Goal: Information Seeking & Learning: Learn about a topic

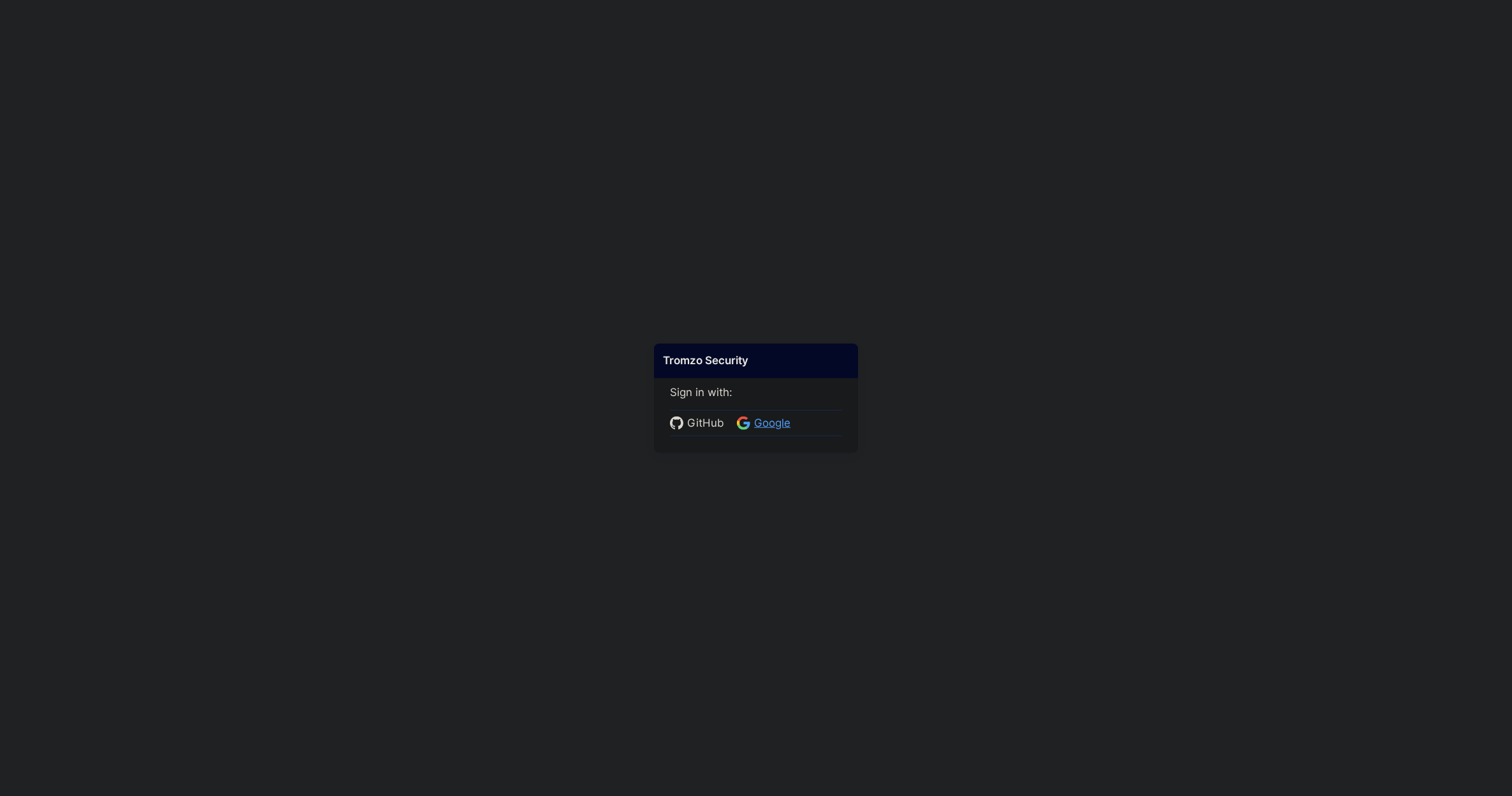
click at [786, 420] on span "Google" at bounding box center [773, 423] width 44 height 17
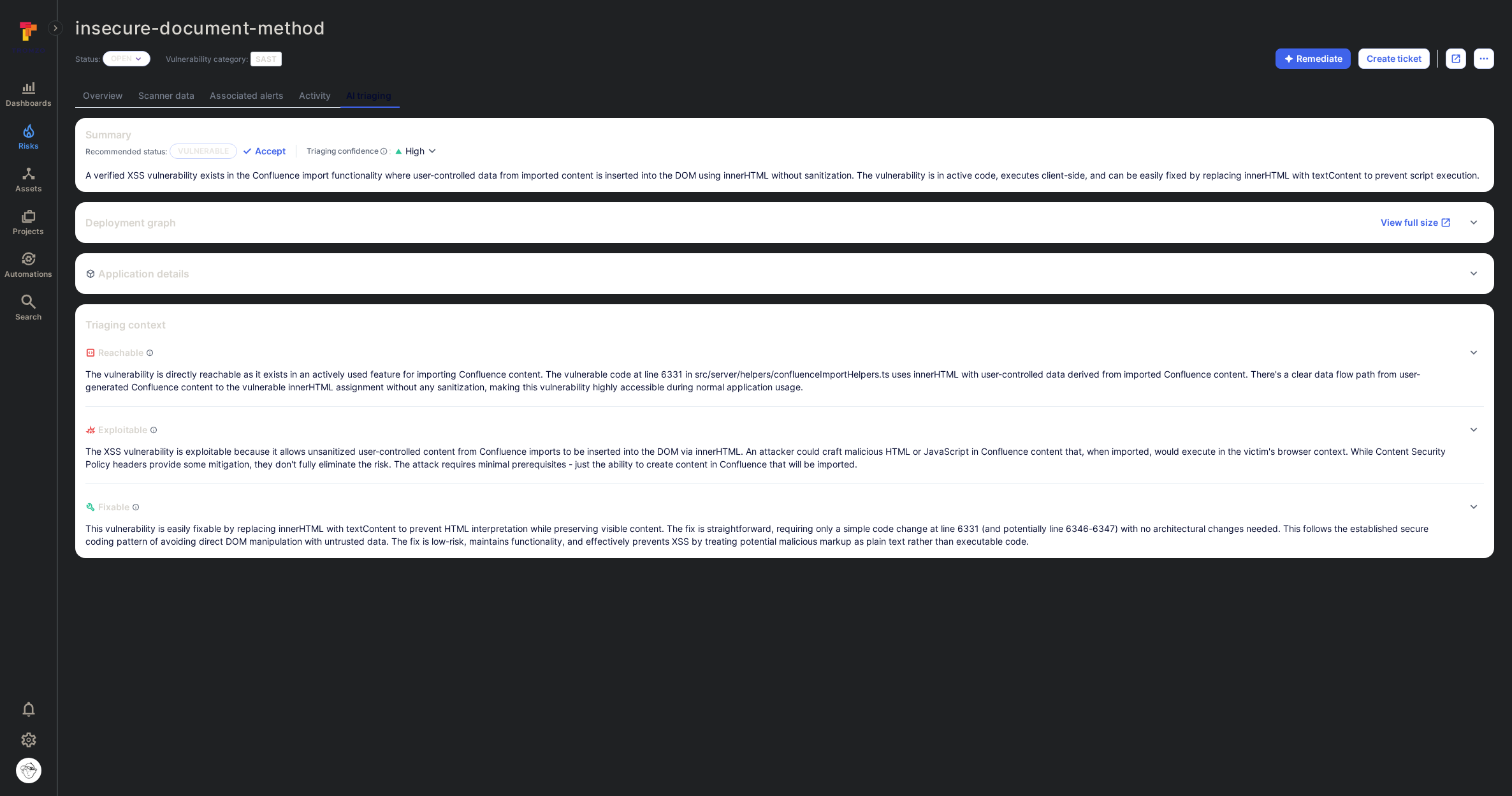
click at [339, 178] on p "A verified XSS vulnerability exists in the Confluence import functionality wher…" at bounding box center [785, 175] width 1399 height 13
click at [99, 91] on link "Overview" at bounding box center [103, 95] width 56 height 24
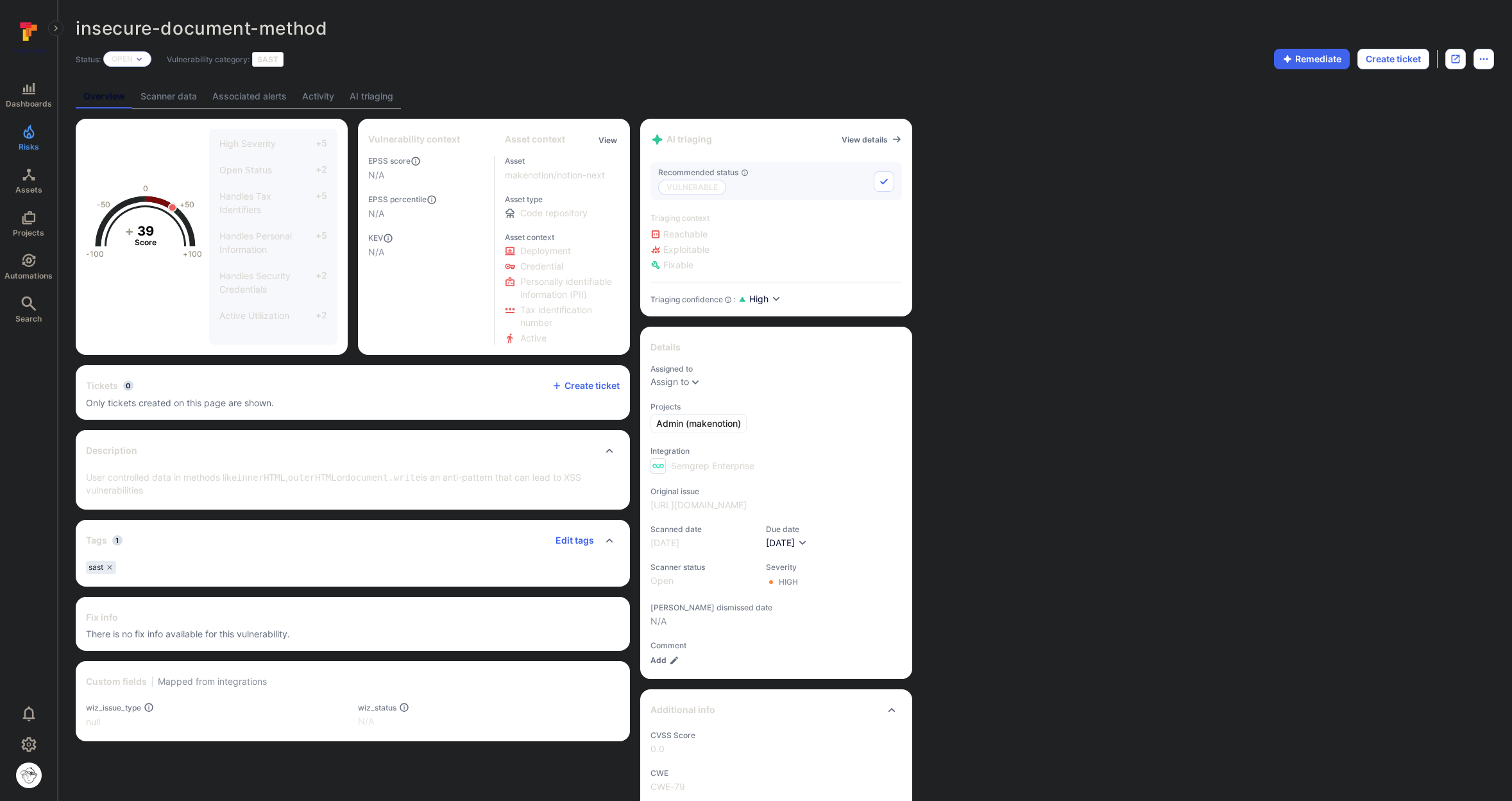
click at [368, 94] on link "AI triaging" at bounding box center [371, 96] width 59 height 24
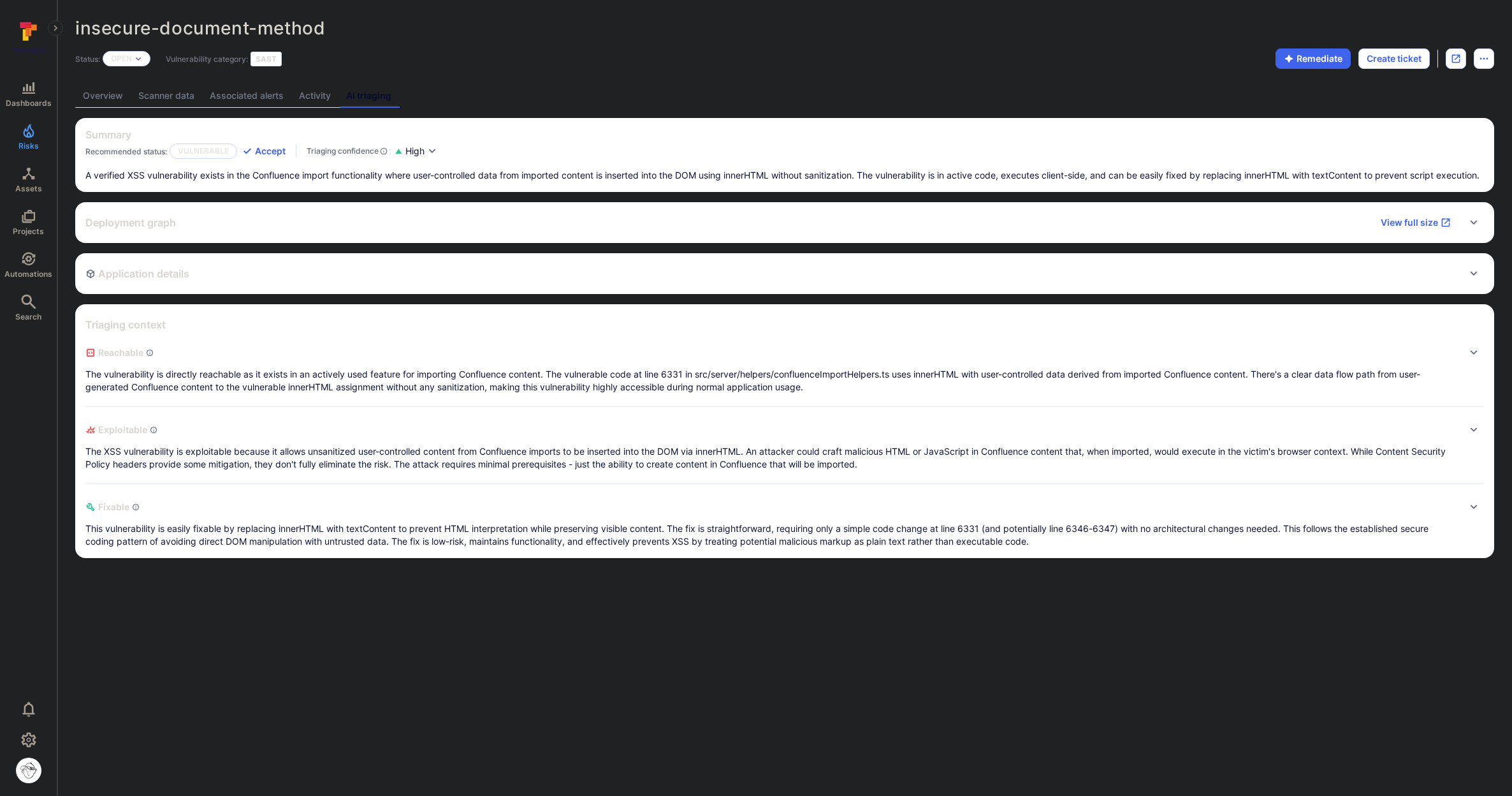
click at [168, 99] on link "Scanner data" at bounding box center [167, 95] width 72 height 24
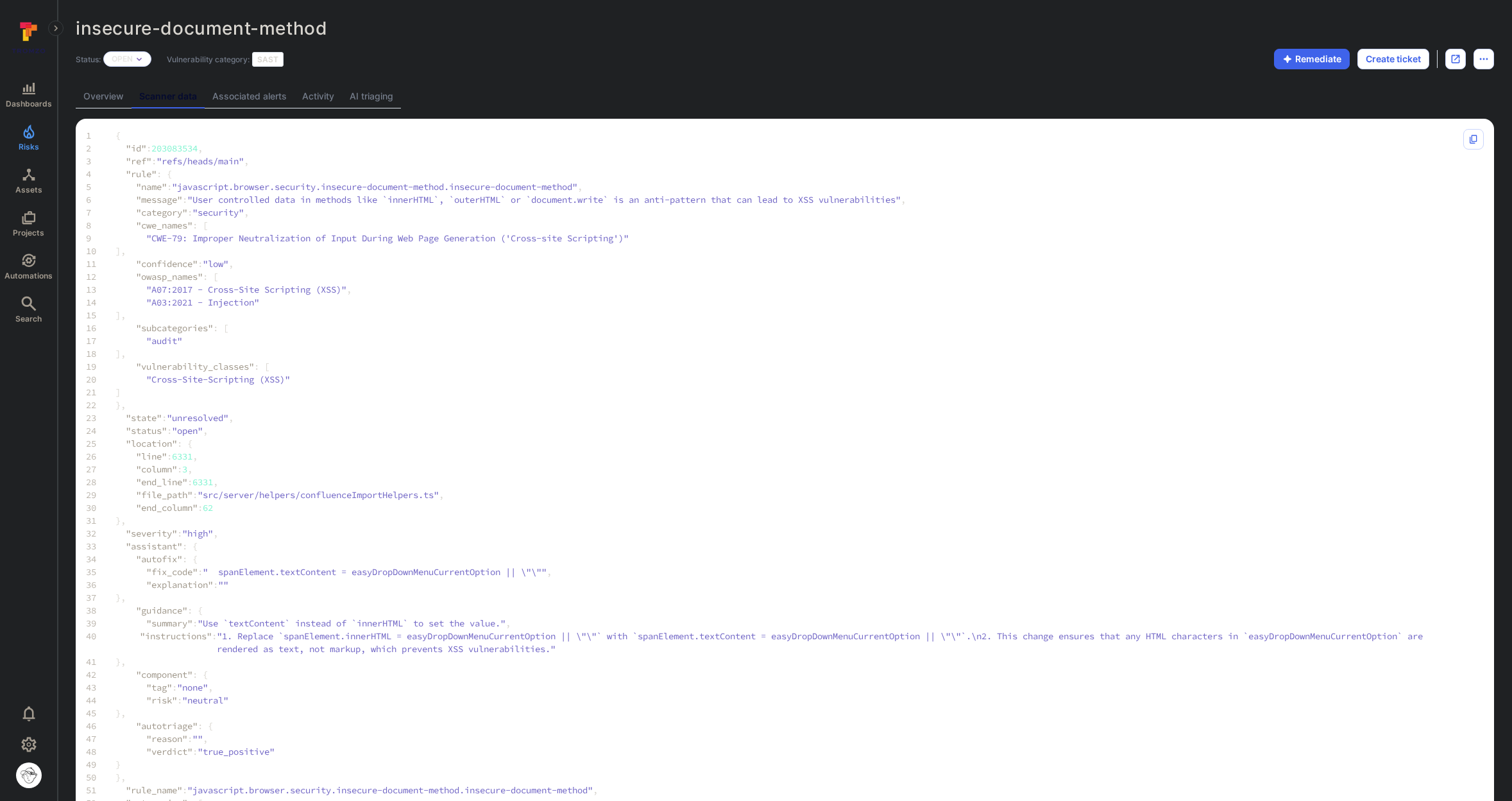
click at [116, 100] on link "Overview" at bounding box center [103, 96] width 56 height 24
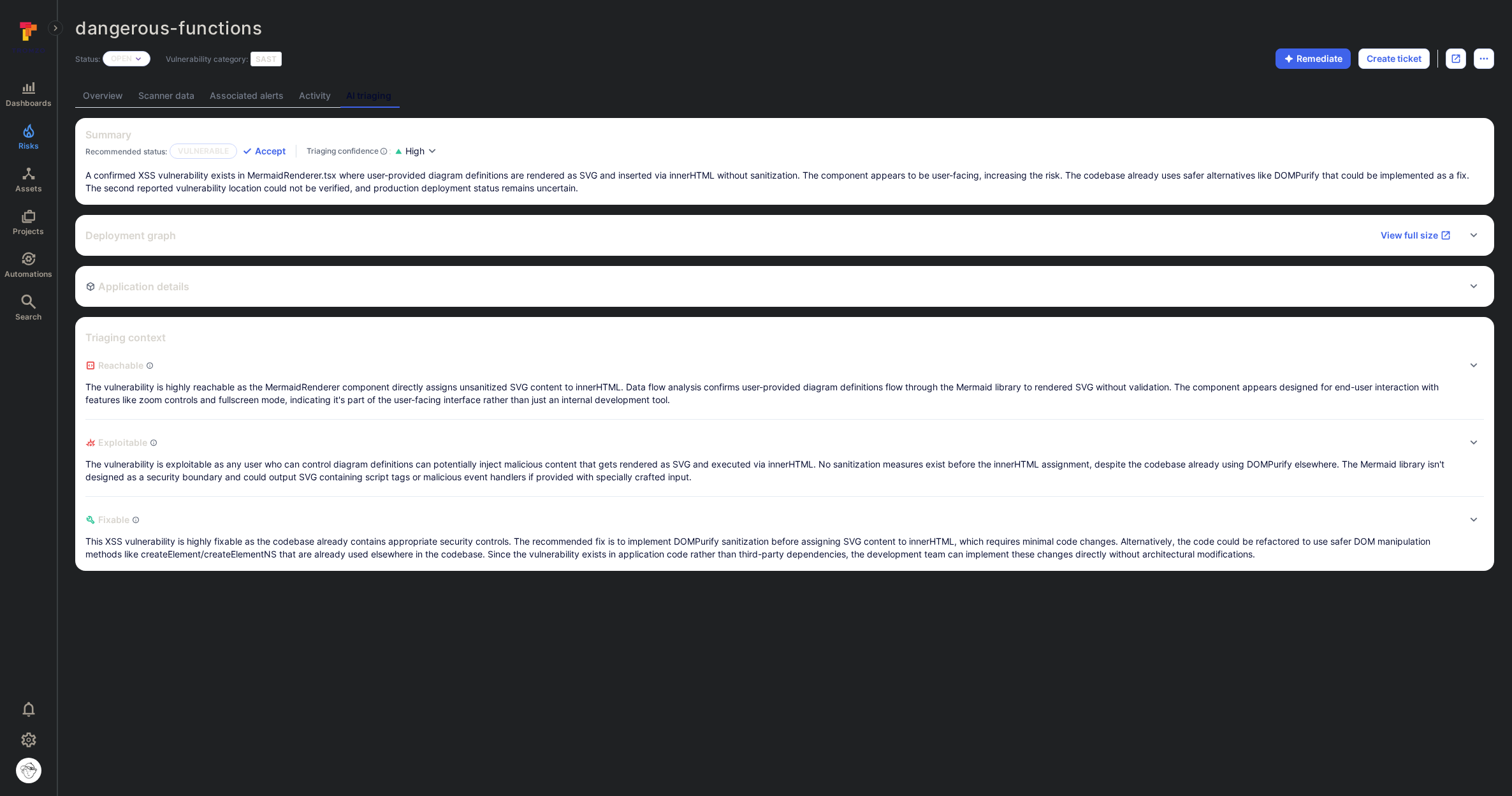
click at [384, 175] on p "A confirmed XSS vulnerability exists in MermaidRenderer.tsx where user-provided…" at bounding box center [785, 181] width 1399 height 25
click at [160, 97] on link "Scanner data" at bounding box center [167, 95] width 72 height 24
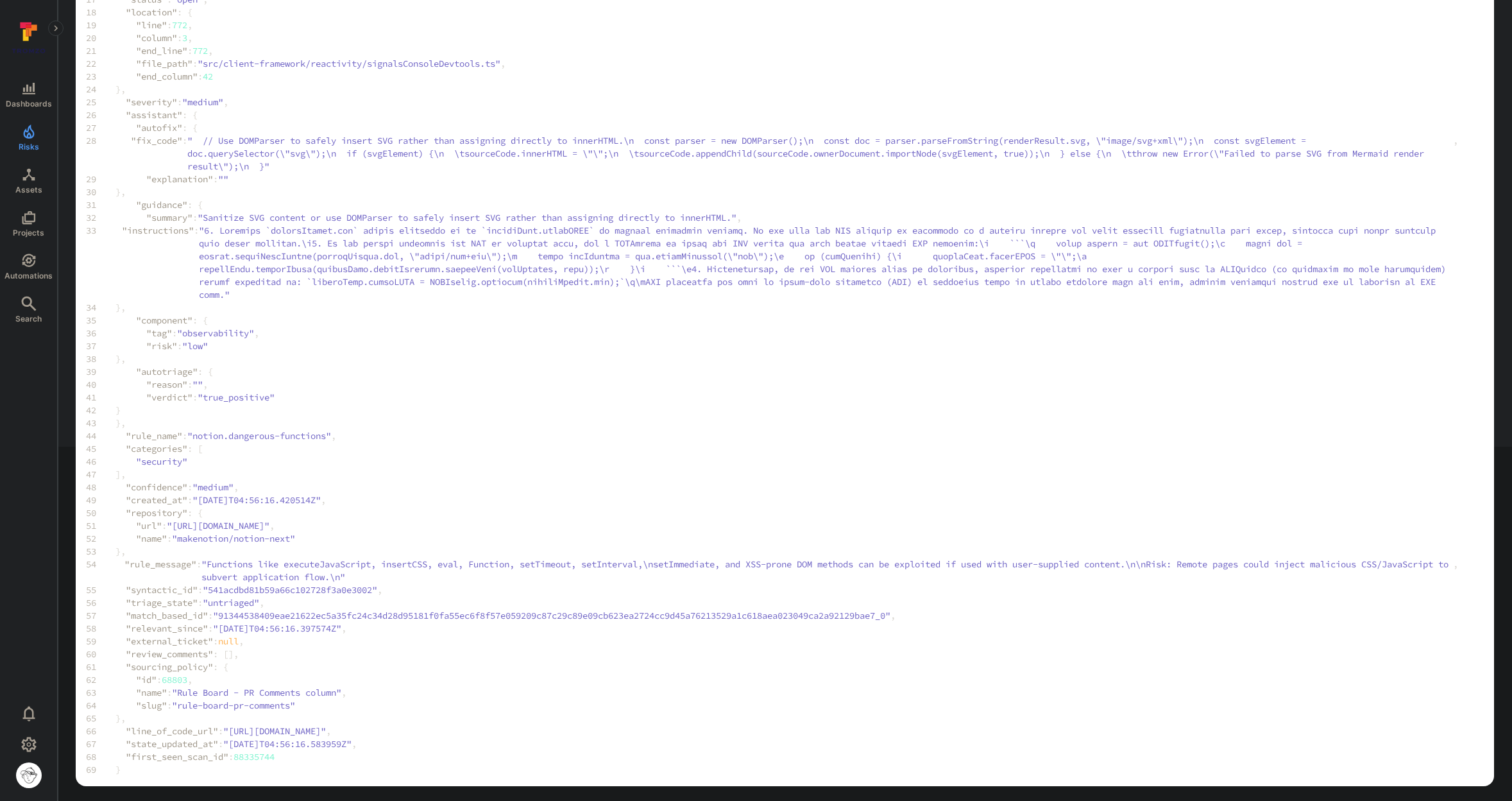
scroll to position [357, 0]
